Goal: Navigation & Orientation: Find specific page/section

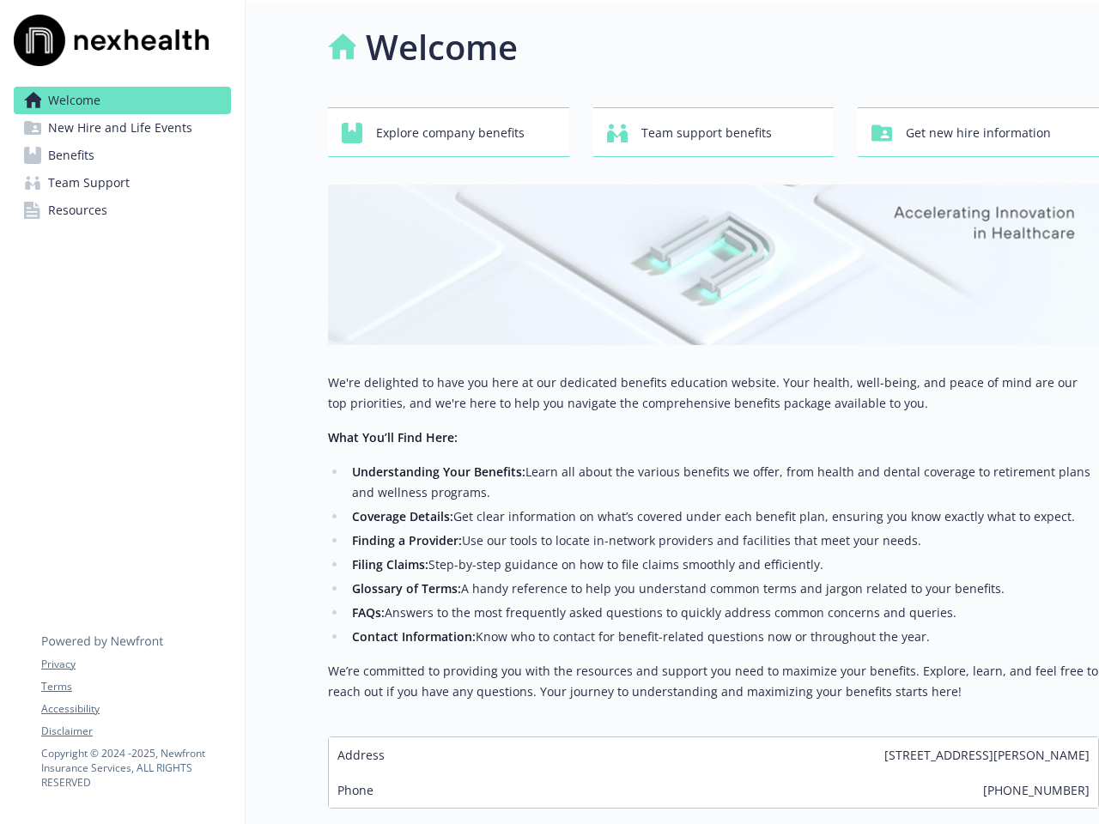
click at [550, 412] on p "We're delighted to have you here at our dedicated benefits education website. Y…" at bounding box center [713, 393] width 771 height 41
click at [136, 709] on link "Accessibility" at bounding box center [135, 708] width 189 height 15
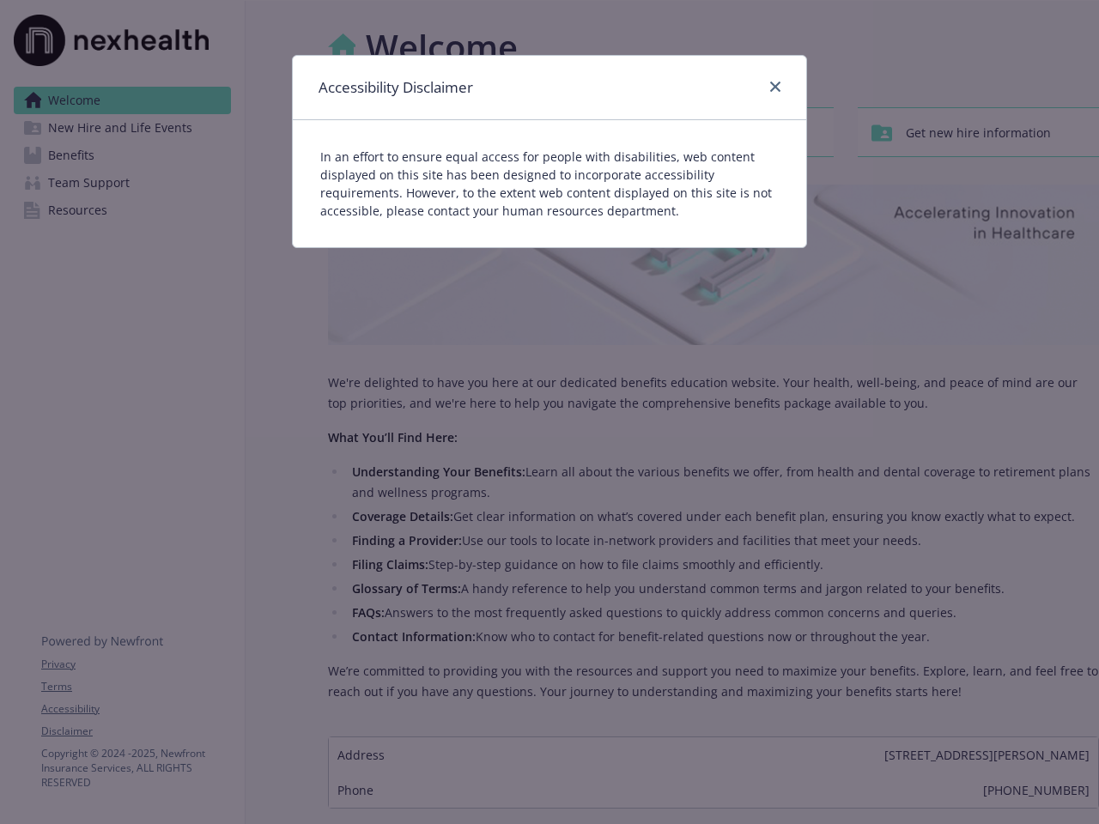
click at [136, 732] on div "Accessibility Disclaimer In an effort to ensure equal access for people with di…" at bounding box center [549, 412] width 1099 height 824
click at [448, 132] on div "In an effort to ensure equal access for people with disabilities, web content d…" at bounding box center [549, 183] width 513 height 127
click at [714, 132] on div "In an effort to ensure equal access for people with disabilities, web content d…" at bounding box center [549, 183] width 513 height 127
click at [978, 132] on div "Accessibility Disclaimer In an effort to ensure equal access for people with di…" at bounding box center [549, 412] width 1099 height 824
